Goal: Information Seeking & Learning: Learn about a topic

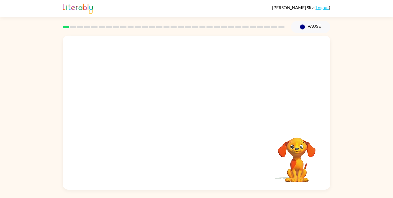
click at [131, 101] on video "Your browser must support playing .mp4 files to use Literably. Please try using…" at bounding box center [196, 81] width 267 height 91
click at [137, 100] on video "Your browser must support playing .mp4 files to use Literably. Please try using…" at bounding box center [196, 81] width 267 height 91
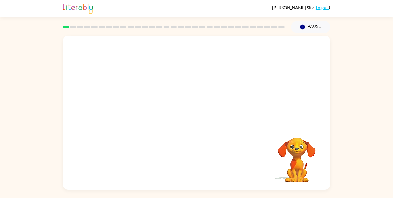
click at [137, 100] on video "Your browser must support playing .mp4 files to use Literably. Please try using…" at bounding box center [196, 81] width 267 height 91
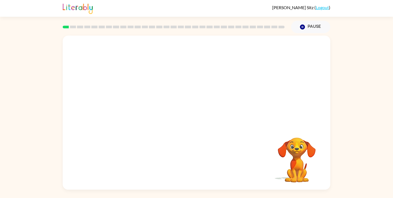
click at [137, 100] on video "Your browser must support playing .mp4 files to use Literably. Please try using…" at bounding box center [196, 81] width 267 height 91
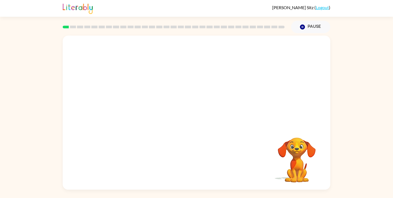
click at [137, 100] on video "Your browser must support playing .mp4 files to use Literably. Please try using…" at bounding box center [196, 81] width 267 height 91
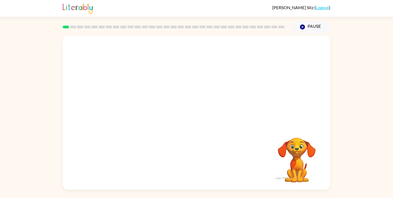
click at [137, 100] on video "Your browser must support playing .mp4 files to use Literably. Please try using…" at bounding box center [196, 81] width 267 height 91
drag, startPoint x: 285, startPoint y: 138, endPoint x: 297, endPoint y: 175, distance: 39.6
click at [195, 121] on button "button" at bounding box center [196, 116] width 35 height 20
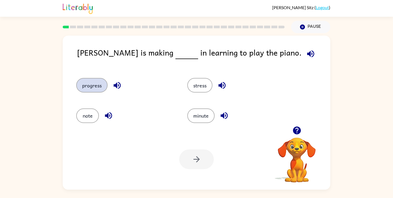
click at [102, 85] on button "progress" at bounding box center [91, 85] width 31 height 15
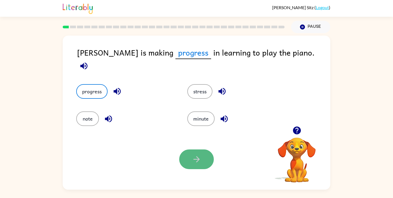
click at [200, 158] on icon "button" at bounding box center [196, 159] width 9 height 9
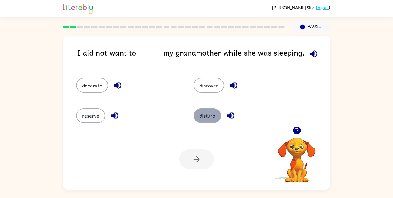
click at [214, 113] on button "disturb" at bounding box center [207, 116] width 28 height 15
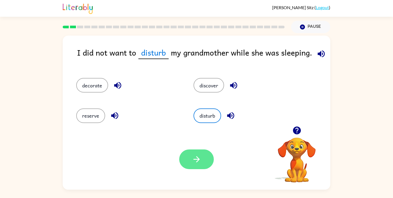
click at [187, 151] on button "button" at bounding box center [196, 160] width 35 height 20
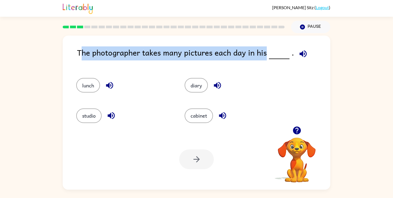
drag, startPoint x: 82, startPoint y: 52, endPoint x: 265, endPoint y: 52, distance: 183.3
click at [265, 52] on div "The photographer takes many pictures each day in his ." at bounding box center [203, 56] width 253 height 21
click at [197, 92] on button "diary" at bounding box center [195, 85] width 23 height 15
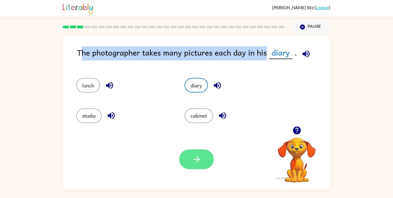
click at [198, 158] on icon "button" at bounding box center [196, 159] width 6 height 6
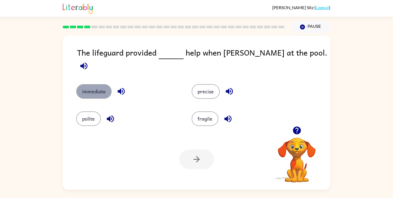
click at [96, 85] on button "immediate" at bounding box center [93, 91] width 35 height 15
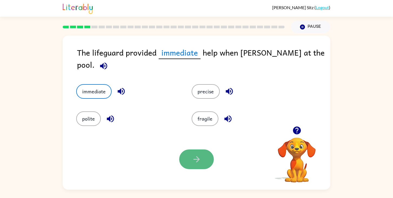
click at [193, 167] on button "button" at bounding box center [196, 160] width 35 height 20
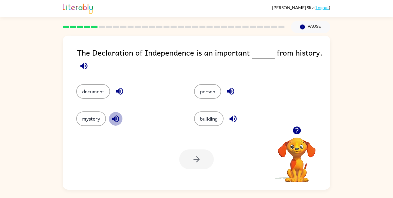
click at [116, 120] on icon "button" at bounding box center [115, 118] width 9 height 9
click at [83, 66] on icon "button" at bounding box center [83, 65] width 7 height 7
click at [87, 94] on button "document" at bounding box center [93, 91] width 34 height 15
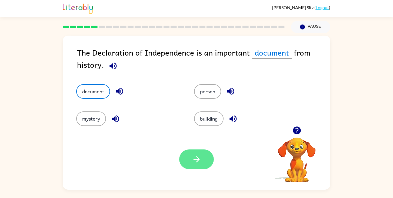
click at [188, 158] on button "button" at bounding box center [196, 160] width 35 height 20
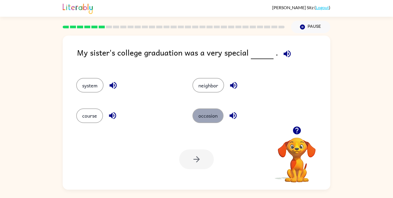
click at [205, 117] on button "occasion" at bounding box center [207, 116] width 31 height 15
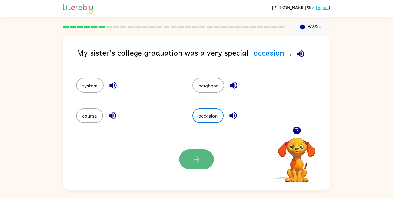
click at [190, 164] on button "button" at bounding box center [196, 160] width 35 height 20
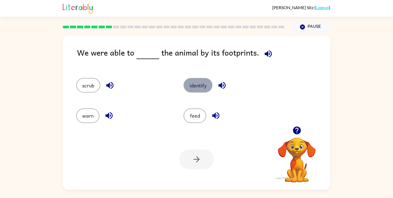
click at [202, 84] on button "identify" at bounding box center [197, 85] width 29 height 15
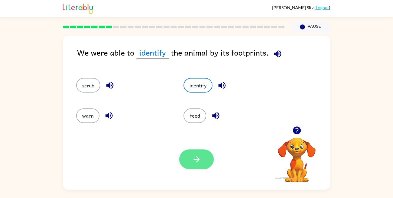
click at [201, 160] on button "button" at bounding box center [196, 160] width 35 height 20
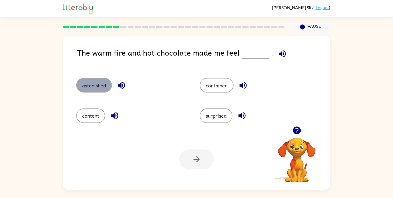
click at [96, 86] on button "astonished" at bounding box center [94, 85] width 36 height 15
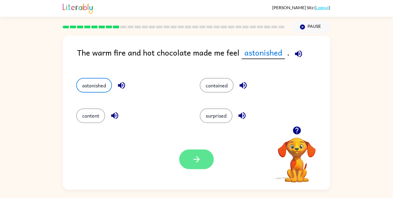
click at [197, 163] on icon "button" at bounding box center [196, 159] width 9 height 9
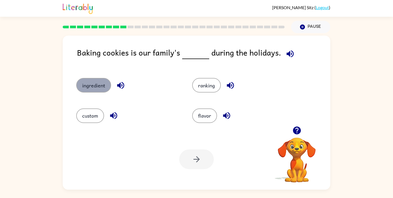
click at [93, 88] on button "ingredient" at bounding box center [93, 85] width 35 height 15
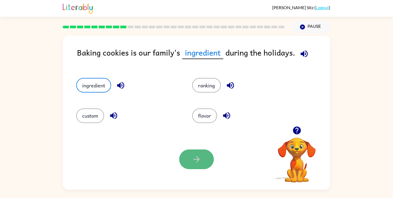
click at [198, 165] on button "button" at bounding box center [196, 160] width 35 height 20
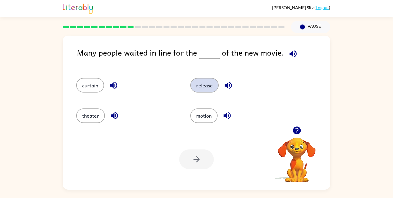
click at [200, 92] on button "release" at bounding box center [204, 85] width 28 height 15
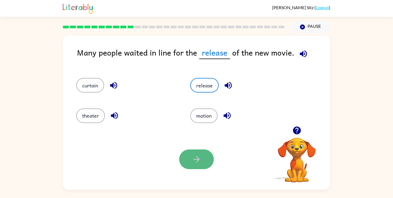
click at [194, 164] on button "button" at bounding box center [196, 160] width 35 height 20
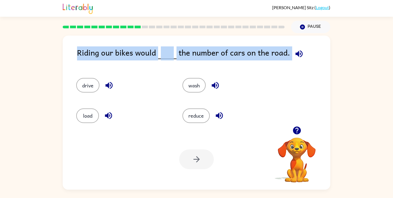
drag, startPoint x: 76, startPoint y: 55, endPoint x: 299, endPoint y: 58, distance: 223.0
click at [299, 58] on div "Riding our bikes would the number of cars on the road. drive wash load reduce Y…" at bounding box center [196, 113] width 267 height 154
click at [166, 51] on span at bounding box center [166, 52] width 2 height 12
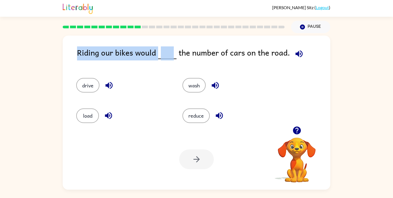
drag, startPoint x: 78, startPoint y: 53, endPoint x: 175, endPoint y: 60, distance: 97.7
click at [175, 60] on div "Riding our bikes would the number of cars on the road." at bounding box center [203, 56] width 253 height 21
click at [152, 39] on div "Riding our bikes would the number of cars on the road. drive wash load reduce Y…" at bounding box center [196, 113] width 267 height 154
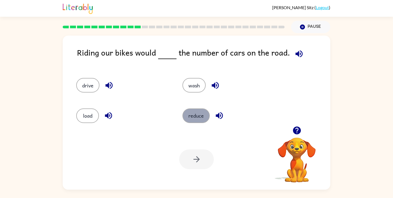
click at [197, 119] on button "reduce" at bounding box center [195, 116] width 27 height 15
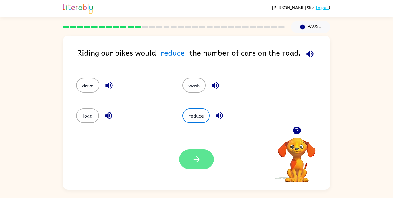
click at [192, 160] on icon "button" at bounding box center [196, 159] width 9 height 9
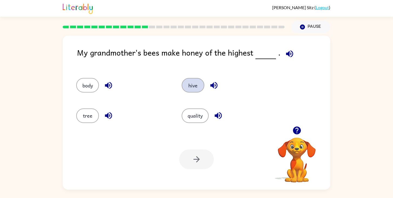
click at [193, 80] on button "hive" at bounding box center [192, 85] width 23 height 15
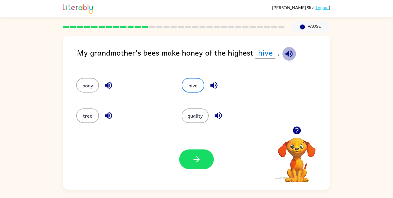
click at [289, 55] on icon "button" at bounding box center [288, 53] width 7 height 7
click at [287, 52] on icon "button" at bounding box center [288, 53] width 7 height 7
click at [195, 87] on button "hive" at bounding box center [192, 85] width 23 height 15
click at [288, 51] on icon "button" at bounding box center [288, 53] width 9 height 9
click at [261, 53] on span "hive" at bounding box center [265, 52] width 20 height 13
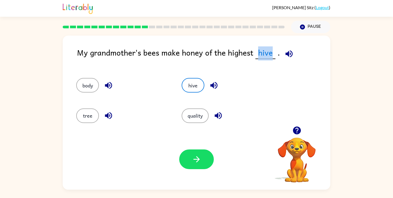
click at [261, 53] on span "hive" at bounding box center [265, 52] width 20 height 13
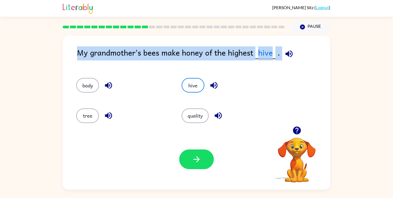
click at [261, 53] on span "hive" at bounding box center [265, 52] width 20 height 13
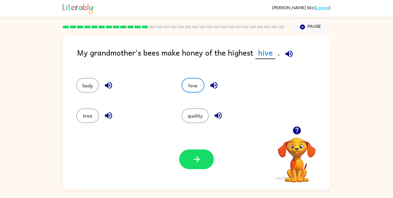
click at [252, 75] on div "hive" at bounding box center [223, 83] width 105 height 30
click at [82, 112] on button "tree" at bounding box center [87, 116] width 23 height 15
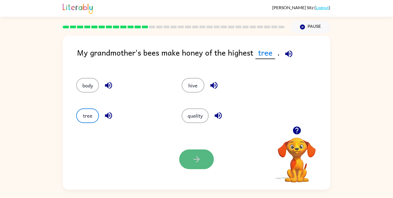
click at [197, 165] on button "button" at bounding box center [196, 160] width 35 height 20
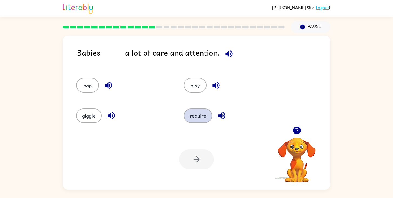
click at [194, 119] on button "require" at bounding box center [198, 116] width 28 height 15
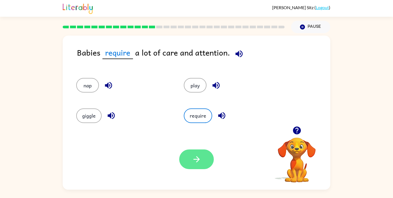
click at [181, 163] on button "button" at bounding box center [196, 160] width 35 height 20
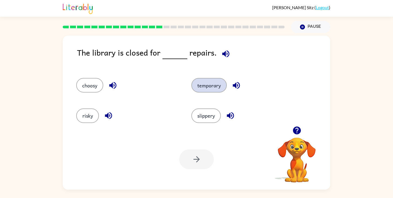
click at [217, 88] on button "temporary" at bounding box center [208, 85] width 35 height 15
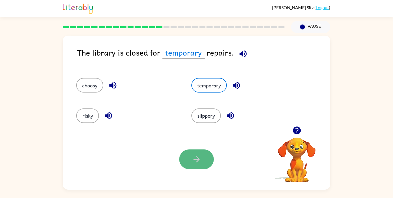
click at [204, 164] on button "button" at bounding box center [196, 160] width 35 height 20
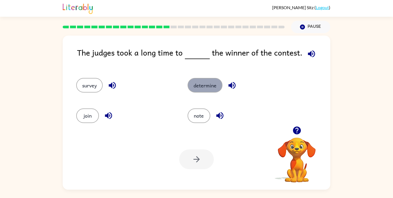
click at [198, 91] on button "determine" at bounding box center [204, 85] width 35 height 15
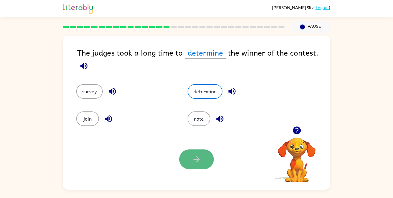
click at [193, 163] on icon "button" at bounding box center [196, 159] width 9 height 9
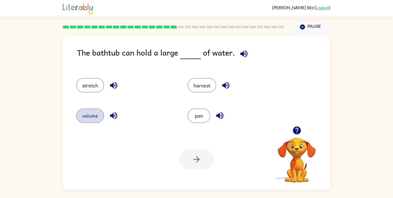
click at [91, 115] on button "volume" at bounding box center [90, 116] width 28 height 15
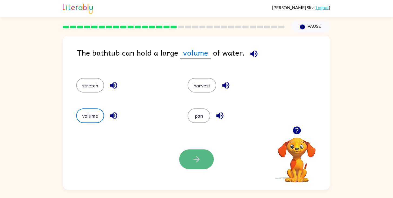
click at [192, 156] on icon "button" at bounding box center [196, 159] width 9 height 9
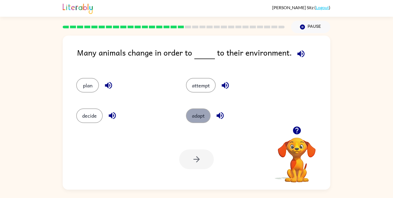
click at [204, 118] on button "adapt" at bounding box center [198, 116] width 25 height 15
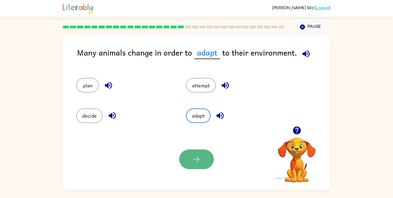
click at [196, 157] on icon "button" at bounding box center [196, 159] width 6 height 6
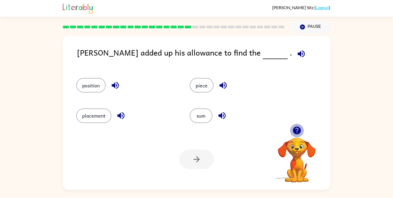
click at [293, 131] on icon "button" at bounding box center [296, 131] width 8 height 8
click at [297, 130] on icon "button" at bounding box center [296, 130] width 9 height 9
click at [297, 131] on icon "button" at bounding box center [296, 130] width 9 height 9
click at [197, 113] on button "sum" at bounding box center [201, 116] width 23 height 15
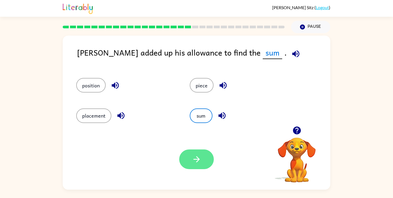
click at [194, 150] on button "button" at bounding box center [196, 160] width 35 height 20
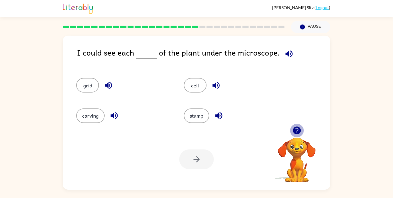
click at [292, 128] on icon "button" at bounding box center [296, 130] width 9 height 9
click at [295, 131] on icon "button" at bounding box center [296, 131] width 8 height 8
click at [187, 82] on button "cell" at bounding box center [195, 85] width 23 height 15
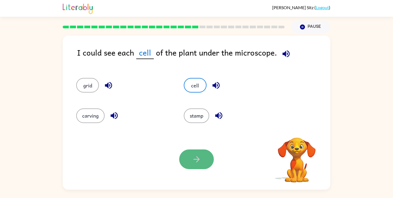
click at [183, 157] on button "button" at bounding box center [196, 160] width 35 height 20
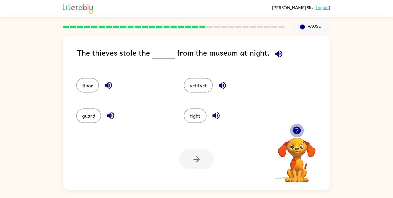
click at [301, 131] on button "button" at bounding box center [297, 131] width 14 height 14
click at [194, 82] on button "artifact" at bounding box center [198, 85] width 29 height 15
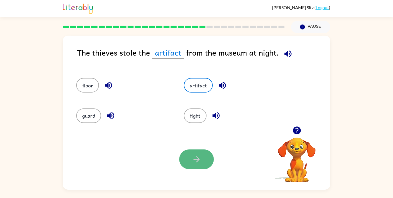
click at [187, 161] on button "button" at bounding box center [196, 160] width 35 height 20
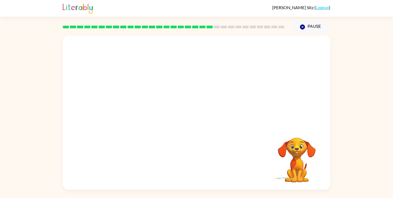
drag, startPoint x: 291, startPoint y: 141, endPoint x: 292, endPoint y: 153, distance: 11.8
click at [292, 152] on video "Your browser must support playing .mp4 files to use Literably. Please try using…" at bounding box center [296, 156] width 54 height 54
click at [292, 153] on video "Your browser must support playing .mp4 files to use Literably. Please try using…" at bounding box center [296, 156] width 54 height 54
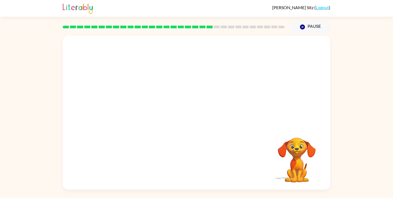
click at [300, 151] on video "Your browser must support playing .mp4 files to use Literably. Please try using…" at bounding box center [296, 156] width 54 height 54
click at [290, 103] on div at bounding box center [196, 81] width 267 height 91
click at [294, 147] on video "Your browser must support playing .mp4 files to use Literably. Please try using…" at bounding box center [296, 156] width 54 height 54
click at [148, 112] on video "Your browser must support playing .mp4 files to use Literably. Please try using…" at bounding box center [196, 81] width 267 height 91
click at [145, 109] on video "Your browser must support playing .mp4 files to use Literably. Please try using…" at bounding box center [196, 81] width 267 height 91
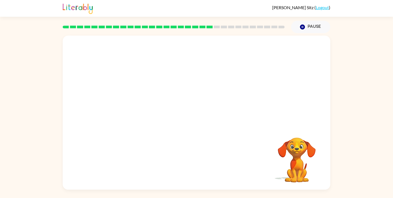
click at [145, 109] on video "Your browser must support playing .mp4 files to use Literably. Please try using…" at bounding box center [196, 81] width 267 height 91
click at [206, 116] on div at bounding box center [196, 116] width 35 height 20
click at [198, 116] on div at bounding box center [196, 116] width 35 height 20
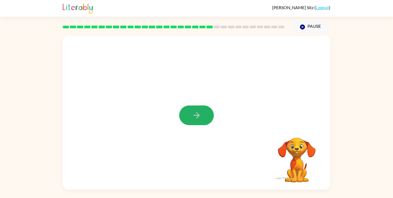
click at [198, 116] on icon "button" at bounding box center [196, 115] width 6 height 6
click at [198, 116] on div at bounding box center [196, 116] width 35 height 20
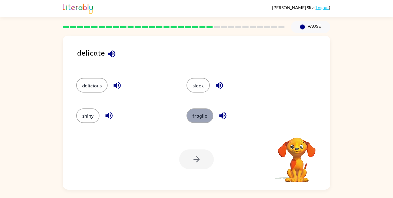
click at [193, 117] on button "fragile" at bounding box center [199, 116] width 27 height 15
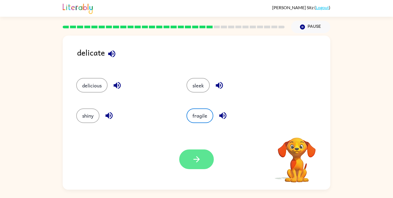
click at [196, 165] on button "button" at bounding box center [196, 160] width 35 height 20
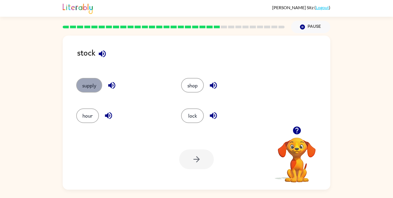
click at [92, 89] on button "supply" at bounding box center [89, 85] width 26 height 15
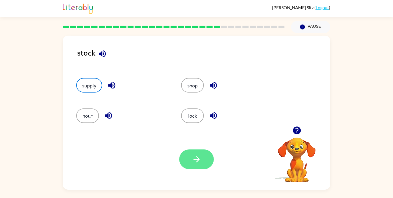
click at [197, 155] on icon "button" at bounding box center [196, 159] width 9 height 9
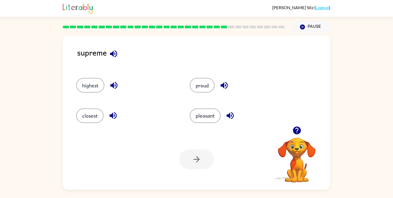
click at [90, 78] on div "highest" at bounding box center [122, 83] width 113 height 30
click at [90, 86] on button "highest" at bounding box center [90, 85] width 28 height 15
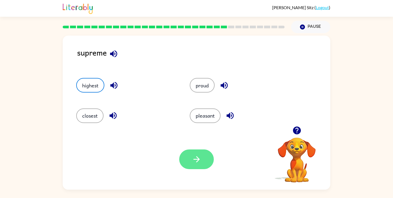
click at [186, 164] on button "button" at bounding box center [196, 160] width 35 height 20
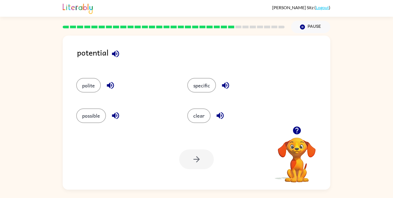
click at [294, 131] on icon "button" at bounding box center [296, 131] width 8 height 8
click at [101, 112] on button "possible" at bounding box center [91, 116] width 30 height 15
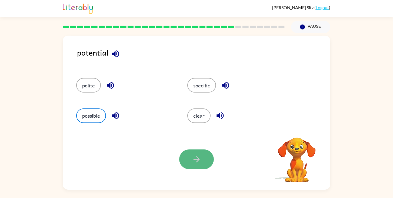
click at [180, 156] on button "button" at bounding box center [196, 160] width 35 height 20
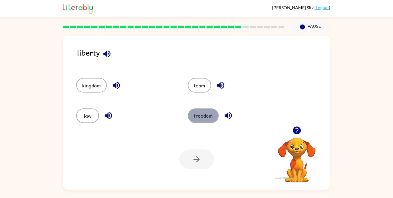
click at [212, 113] on button "freedom" at bounding box center [203, 116] width 31 height 15
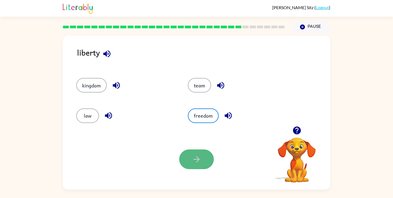
click at [197, 159] on icon "button" at bounding box center [196, 159] width 6 height 6
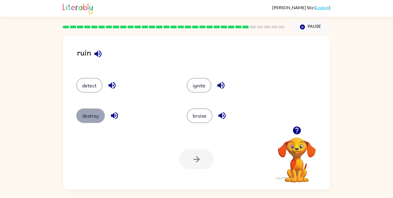
click at [87, 113] on button "destroy" at bounding box center [90, 116] width 29 height 15
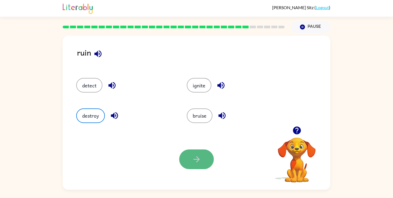
click at [204, 158] on button "button" at bounding box center [196, 160] width 35 height 20
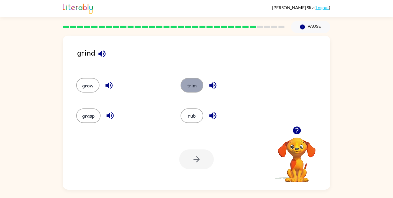
click at [191, 83] on button "trim" at bounding box center [191, 85] width 23 height 15
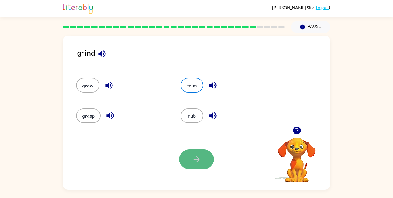
click at [205, 158] on button "button" at bounding box center [196, 160] width 35 height 20
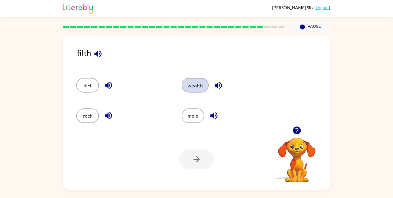
click at [198, 89] on button "wealth" at bounding box center [194, 85] width 27 height 15
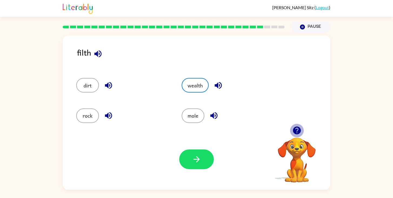
click at [296, 131] on icon "button" at bounding box center [296, 131] width 8 height 8
drag, startPoint x: 296, startPoint y: 131, endPoint x: 88, endPoint y: 84, distance: 213.1
click at [88, 84] on div "filth dirt wealth rock mole Your browser must support playing .mp4 files to use…" at bounding box center [196, 113] width 267 height 154
click at [88, 84] on button "dirt" at bounding box center [87, 85] width 23 height 15
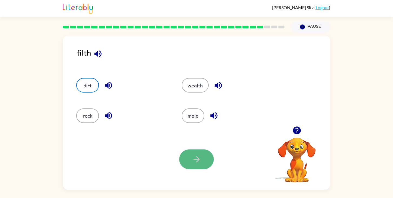
click at [200, 160] on icon "button" at bounding box center [196, 159] width 9 height 9
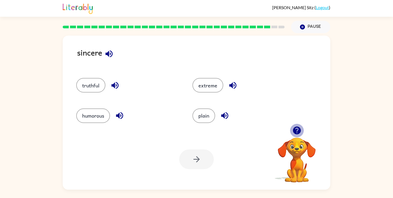
click at [293, 131] on icon "button" at bounding box center [296, 131] width 8 height 8
click at [92, 85] on button "truthful" at bounding box center [90, 85] width 29 height 15
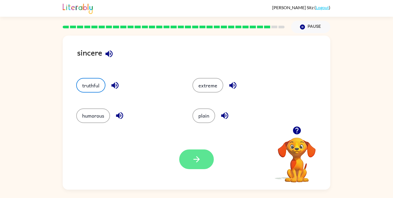
click at [198, 156] on icon "button" at bounding box center [196, 159] width 9 height 9
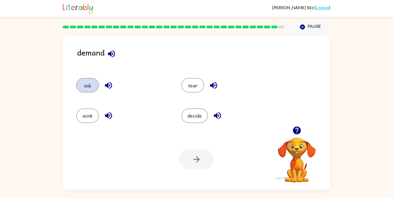
click at [87, 83] on button "ask" at bounding box center [87, 85] width 23 height 15
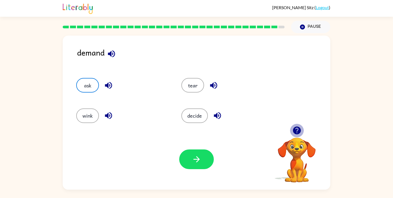
click at [297, 134] on icon "button" at bounding box center [296, 131] width 8 height 8
click at [200, 162] on icon "button" at bounding box center [196, 159] width 9 height 9
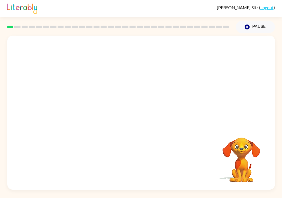
click at [241, 144] on video "Your browser must support playing .mp4 files to use Literably. Please try using…" at bounding box center [241, 156] width 54 height 54
click at [125, 84] on video "Your browser must support playing .mp4 files to use Literably. Please try using…" at bounding box center [140, 81] width 267 height 91
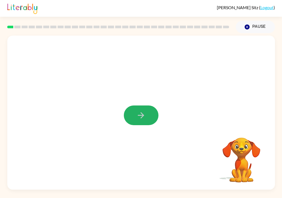
click at [136, 116] on button "button" at bounding box center [141, 116] width 35 height 20
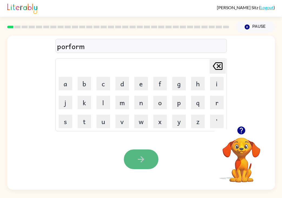
click at [142, 161] on icon "button" at bounding box center [140, 159] width 9 height 9
click at [132, 164] on button "button" at bounding box center [141, 160] width 35 height 20
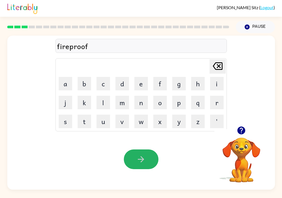
click at [140, 161] on icon "button" at bounding box center [140, 159] width 9 height 9
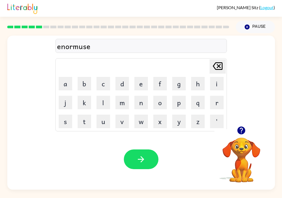
click at [140, 161] on icon "button" at bounding box center [140, 159] width 9 height 9
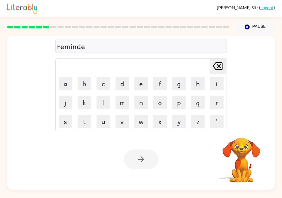
click at [140, 161] on div at bounding box center [141, 160] width 35 height 20
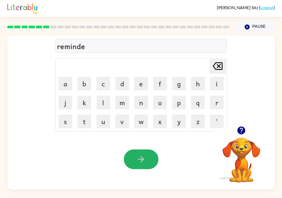
click at [140, 161] on icon "button" at bounding box center [140, 159] width 9 height 9
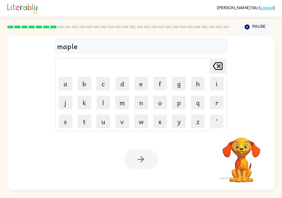
click at [140, 161] on div at bounding box center [141, 160] width 35 height 20
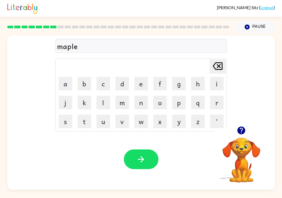
click at [140, 161] on div at bounding box center [141, 160] width 35 height 20
click at [140, 161] on icon "button" at bounding box center [140, 159] width 9 height 9
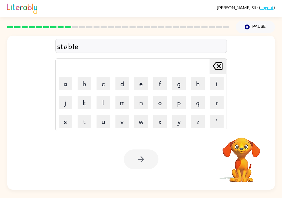
click at [140, 161] on div at bounding box center [141, 160] width 35 height 20
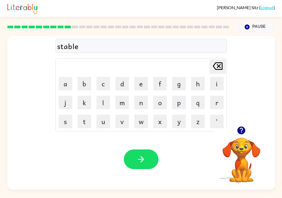
click at [140, 161] on icon "button" at bounding box center [140, 159] width 9 height 9
click at [143, 162] on icon "button" at bounding box center [140, 159] width 9 height 9
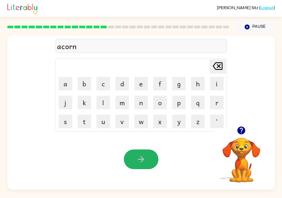
click at [143, 162] on icon "button" at bounding box center [140, 159] width 9 height 9
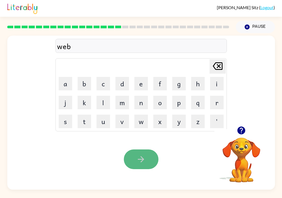
click at [141, 160] on icon "button" at bounding box center [140, 159] width 9 height 9
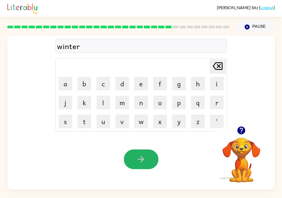
click at [141, 160] on icon "button" at bounding box center [140, 159] width 9 height 9
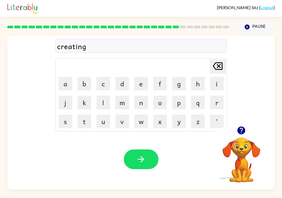
click at [242, 132] on icon "button" at bounding box center [241, 131] width 8 height 8
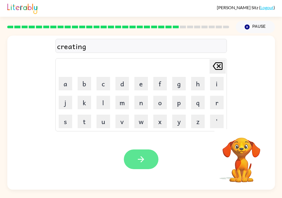
click at [141, 164] on button "button" at bounding box center [141, 160] width 35 height 20
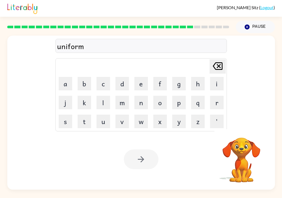
click at [139, 163] on div at bounding box center [141, 160] width 35 height 20
click at [139, 163] on icon "button" at bounding box center [140, 159] width 9 height 9
click at [139, 163] on div at bounding box center [141, 160] width 35 height 20
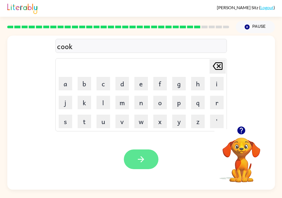
click at [141, 160] on icon "button" at bounding box center [140, 159] width 9 height 9
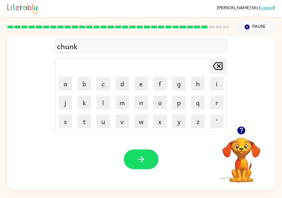
click at [141, 160] on icon "button" at bounding box center [140, 159] width 9 height 9
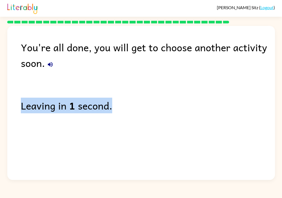
drag, startPoint x: 22, startPoint y: 108, endPoint x: 256, endPoint y: 134, distance: 235.5
click at [256, 134] on div "You're all done, you will get to choose another activity soon. Leaving in 1 sec…" at bounding box center [140, 101] width 267 height 151
